Goal: Task Accomplishment & Management: Complete application form

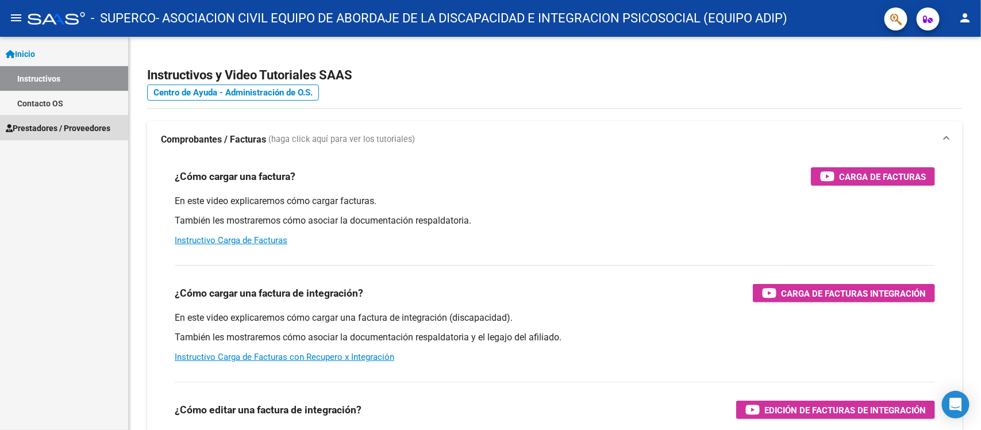
click at [43, 122] on span "Prestadores / Proveedores" at bounding box center [58, 128] width 105 height 13
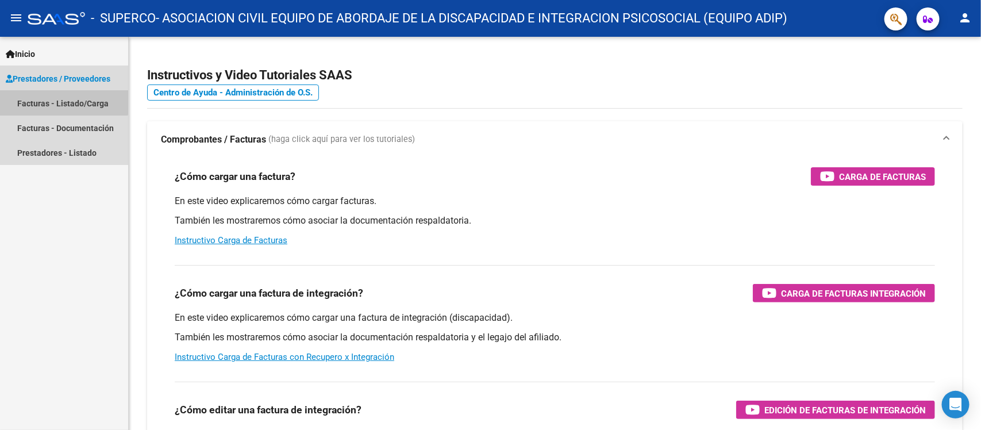
click at [62, 99] on link "Facturas - Listado/Carga" at bounding box center [64, 103] width 128 height 25
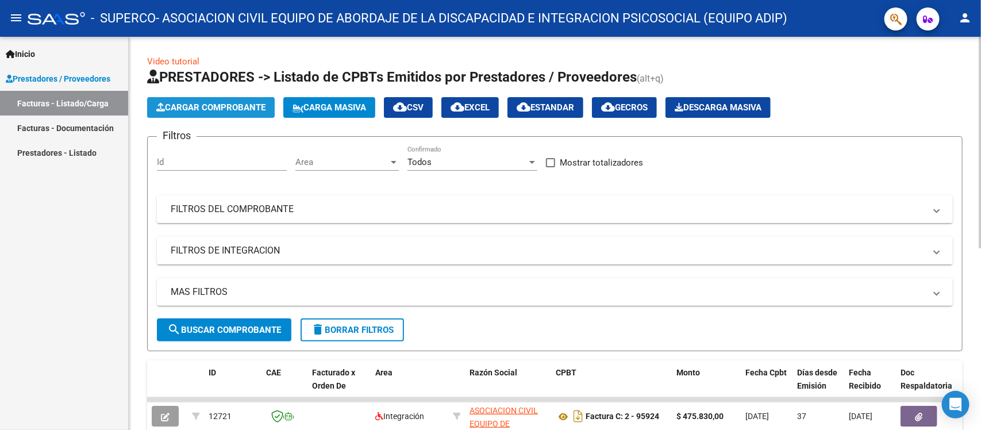
click at [217, 110] on span "Cargar Comprobante" at bounding box center [210, 107] width 109 height 10
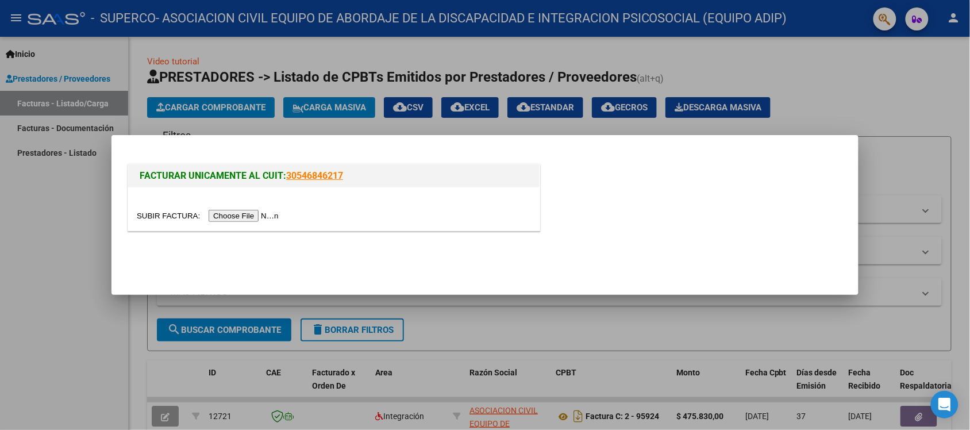
click at [281, 214] on input "file" at bounding box center [209, 216] width 145 height 12
click at [250, 214] on input "file" at bounding box center [209, 216] width 145 height 12
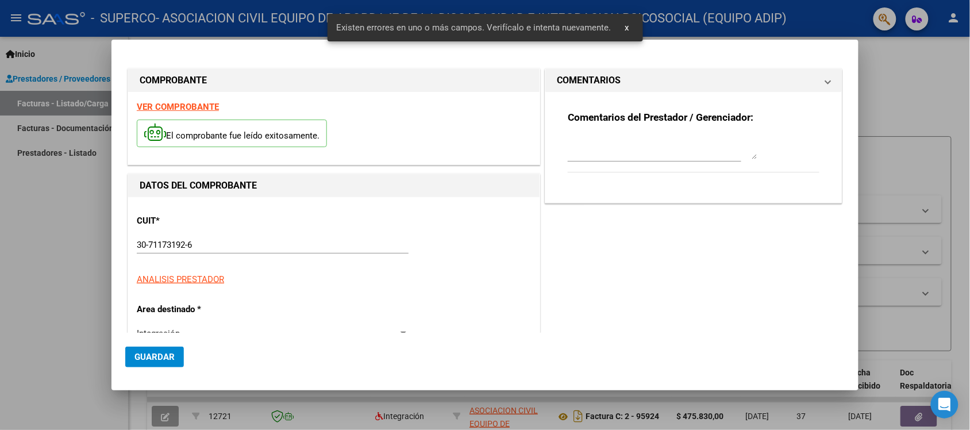
type input "$ 475.830,36"
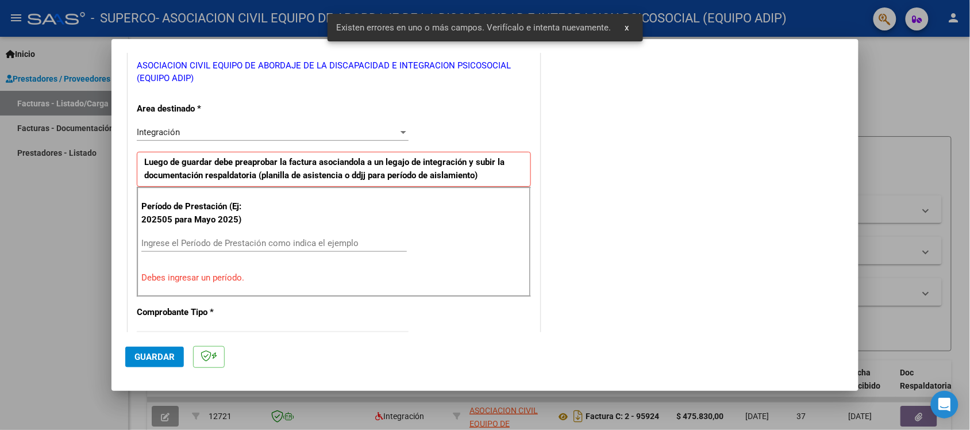
scroll to position [240, 0]
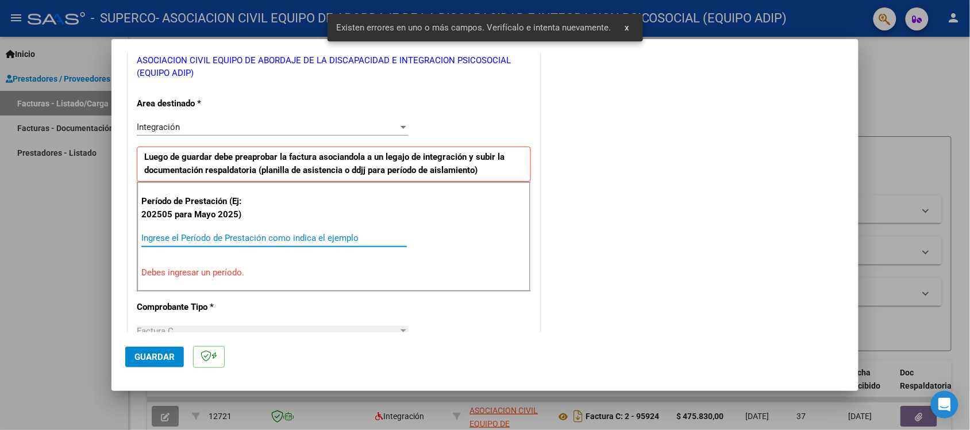
click at [269, 241] on input "Ingrese el Período de Prestación como indica el ejemplo" at bounding box center [274, 238] width 266 height 10
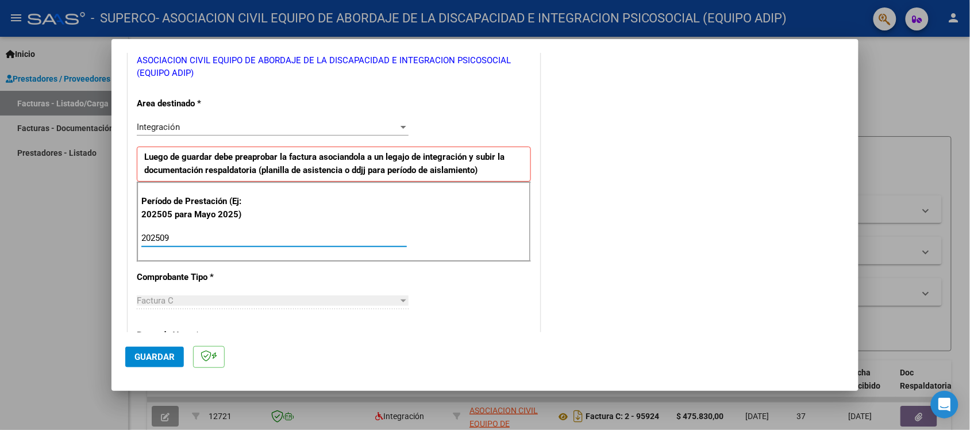
type input "202509"
click at [507, 299] on div "CUIT * 30-71173192-6 Ingresar CUIT ANALISIS PRESTADOR ASOCIACION CIVIL EQUIPO D…" at bounding box center [334, 396] width 412 height 878
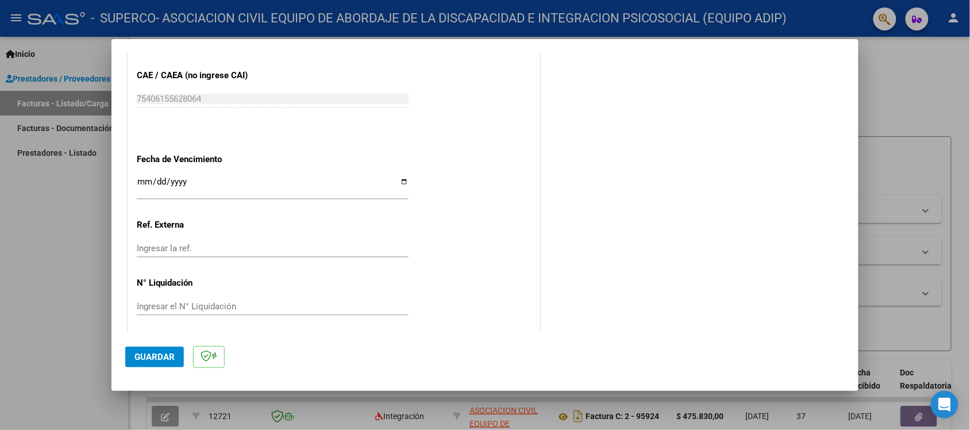
scroll to position [746, 0]
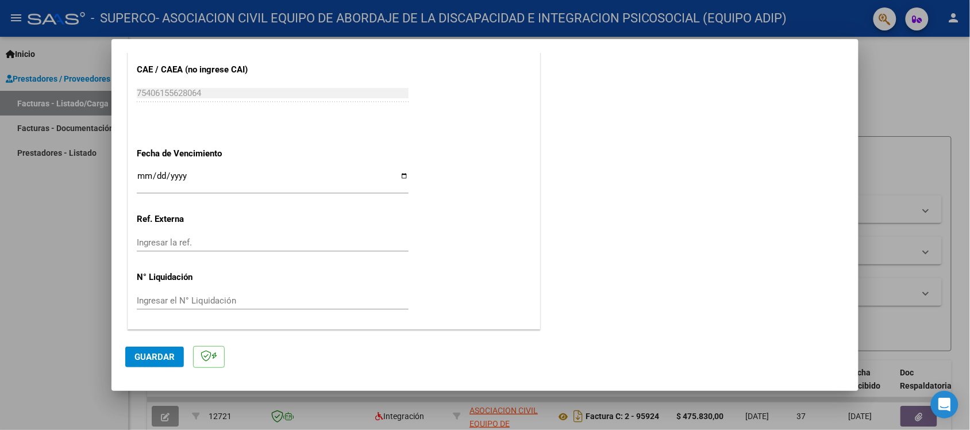
click at [397, 176] on input "Ingresar la fecha" at bounding box center [273, 180] width 272 height 18
click at [401, 174] on input "[DATE]" at bounding box center [273, 180] width 272 height 18
type input "[DATE]"
click at [164, 355] on span "Guardar" at bounding box center [155, 357] width 40 height 10
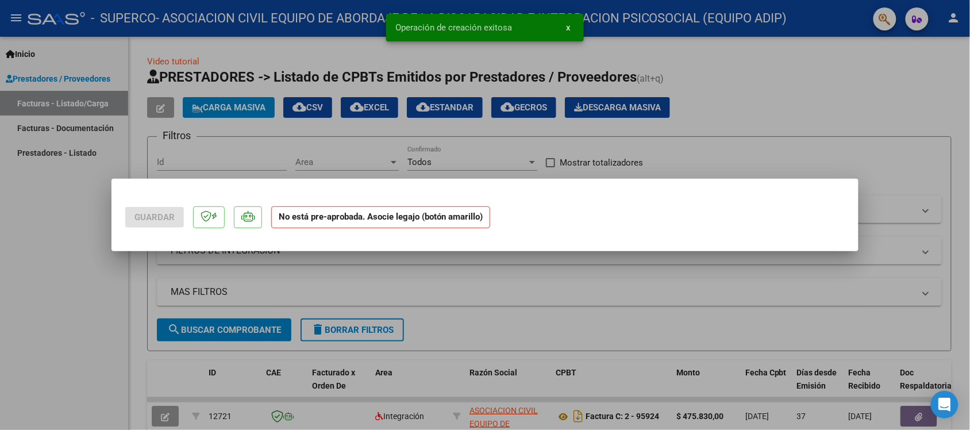
scroll to position [0, 0]
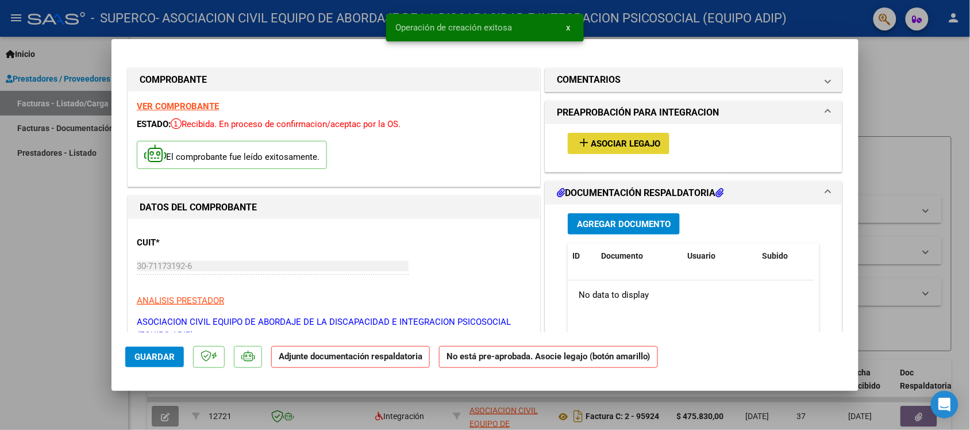
click at [598, 144] on span "Asociar Legajo" at bounding box center [626, 144] width 70 height 10
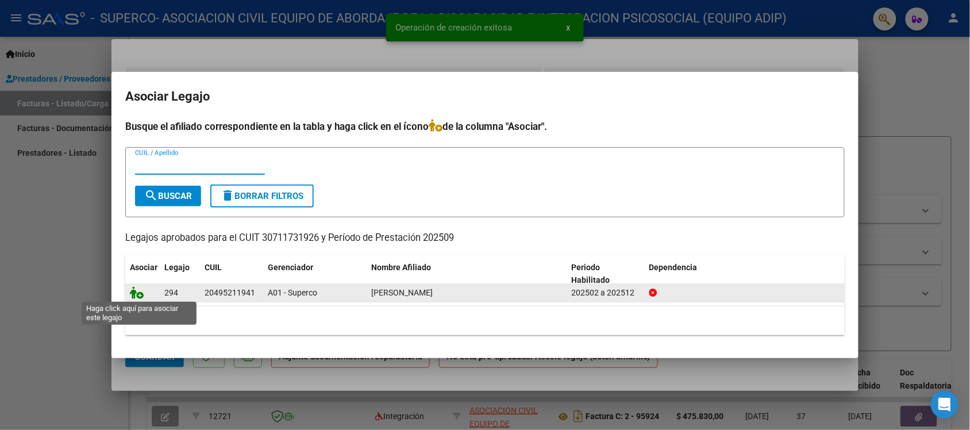
click at [141, 289] on icon at bounding box center [137, 292] width 14 height 13
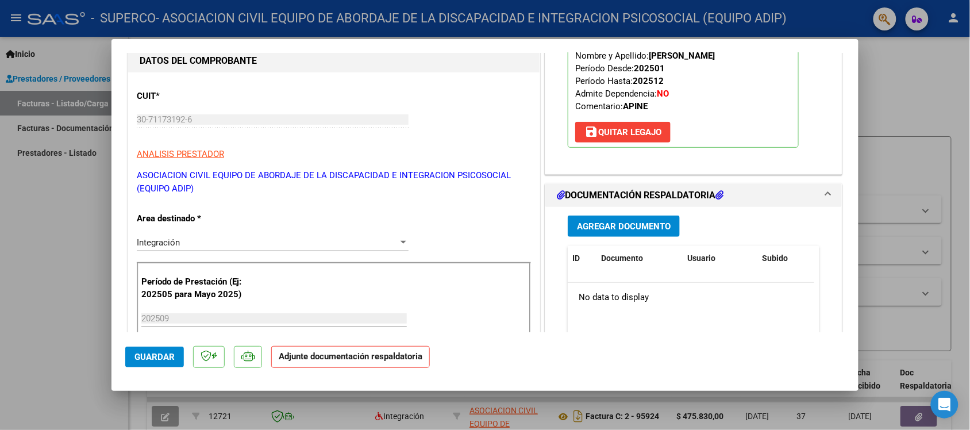
scroll to position [147, 0]
click at [648, 224] on span "Agregar Documento" at bounding box center [624, 226] width 94 height 10
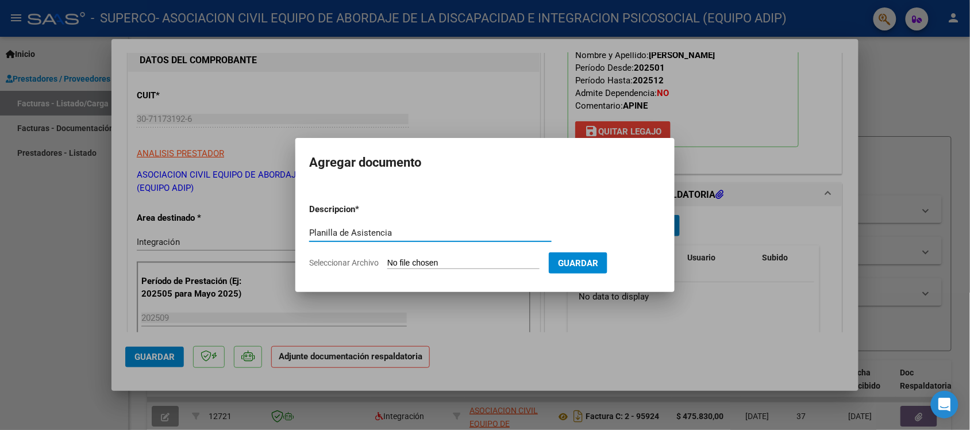
type input "Planilla de Asistencia"
click at [458, 263] on input "Seleccionar Archivo" at bounding box center [463, 263] width 152 height 11
type input "C:\fakepath\Planilla SEPT [PERSON_NAME].jpg"
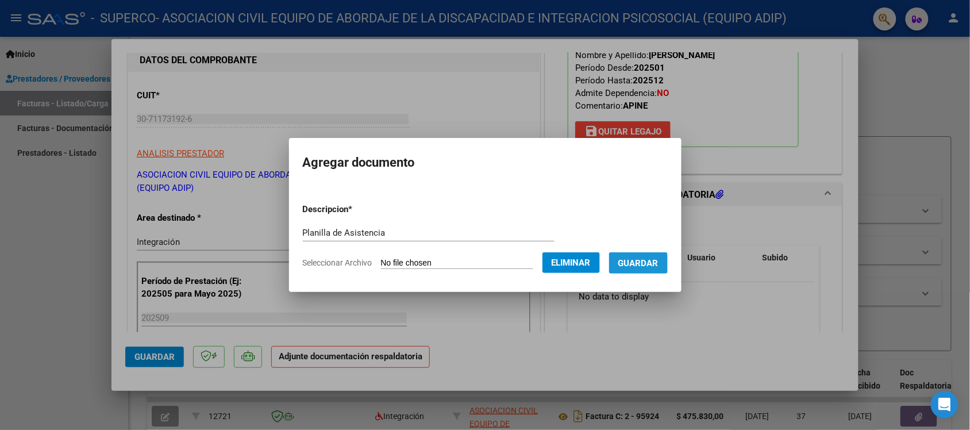
click at [657, 258] on span "Guardar" at bounding box center [639, 263] width 40 height 10
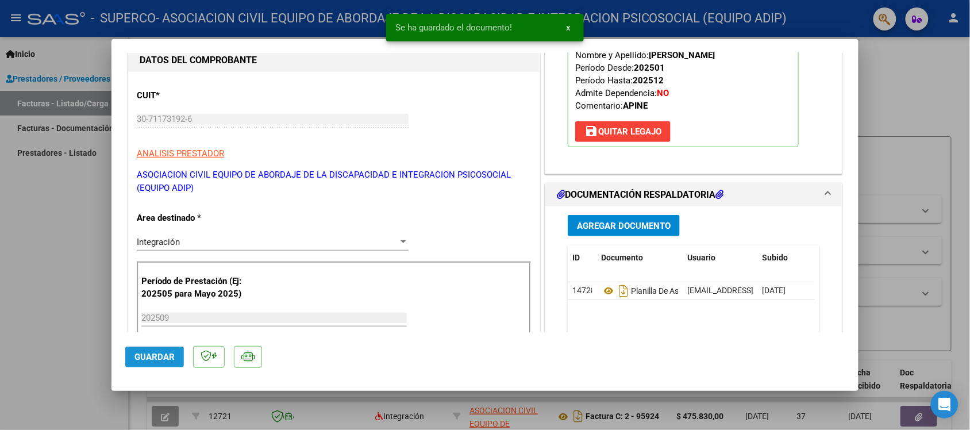
click at [168, 358] on span "Guardar" at bounding box center [155, 357] width 40 height 10
click at [44, 289] on div at bounding box center [485, 215] width 970 height 430
type input "$ 0,00"
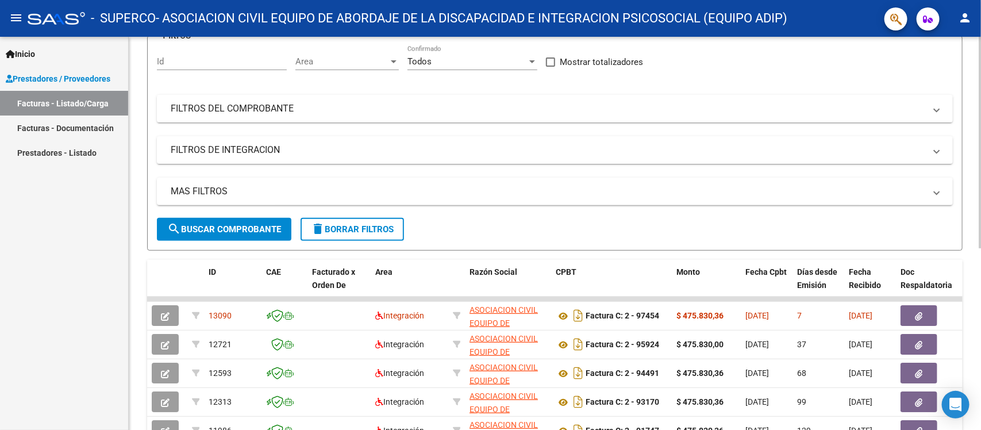
scroll to position [103, 0]
